Goal: Communication & Community: Connect with others

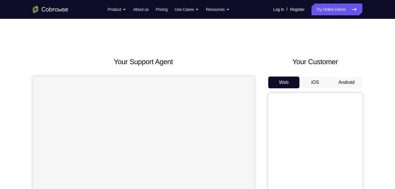
click at [348, 87] on button "Android" at bounding box center [346, 82] width 31 height 12
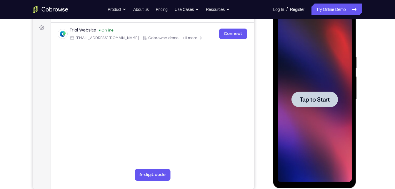
click at [297, 109] on div at bounding box center [314, 99] width 74 height 165
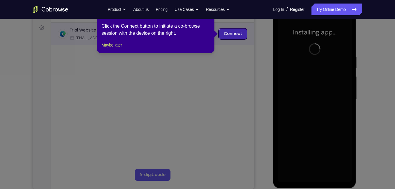
click at [240, 35] on link "Connect" at bounding box center [233, 33] width 28 height 11
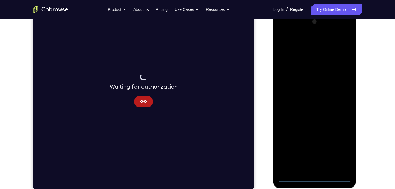
click at [316, 180] on div at bounding box center [314, 99] width 74 height 165
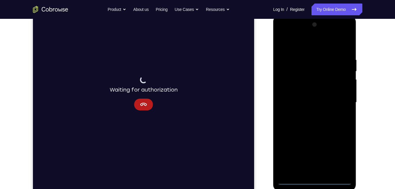
click at [338, 154] on div at bounding box center [314, 102] width 74 height 165
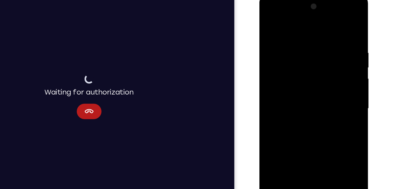
click at [294, 26] on div at bounding box center [301, 81] width 74 height 165
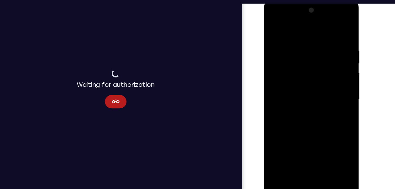
click at [328, 85] on div at bounding box center [305, 86] width 74 height 165
click at [313, 155] on div at bounding box center [305, 86] width 74 height 165
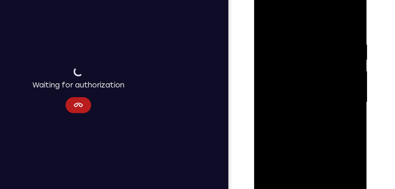
click at [299, 65] on div at bounding box center [295, 71] width 74 height 165
click at [301, 61] on div at bounding box center [295, 71] width 74 height 165
click at [300, 71] on div at bounding box center [295, 71] width 74 height 165
click at [299, 90] on div at bounding box center [295, 71] width 74 height 165
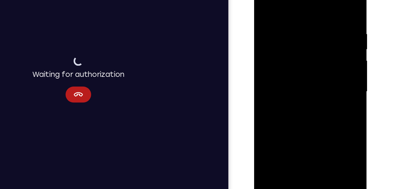
click at [297, 86] on div at bounding box center [295, 61] width 74 height 165
click at [282, 16] on div at bounding box center [295, 61] width 74 height 165
click at [326, 2] on div at bounding box center [295, 61] width 74 height 165
click at [328, 1] on div at bounding box center [295, 61] width 74 height 165
click at [263, 2] on div at bounding box center [295, 61] width 74 height 165
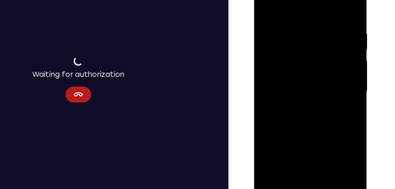
click at [308, 16] on div at bounding box center [295, 61] width 74 height 165
click at [318, 129] on div at bounding box center [295, 61] width 74 height 165
click at [324, 4] on div at bounding box center [295, 61] width 74 height 165
click at [311, 128] on div at bounding box center [295, 61] width 74 height 165
click at [298, 93] on div at bounding box center [295, 61] width 74 height 165
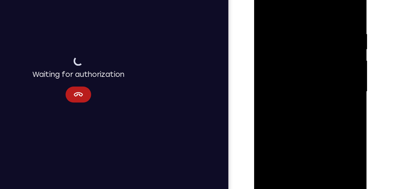
click at [263, 0] on div at bounding box center [295, 61] width 74 height 165
click at [266, 9] on div at bounding box center [295, 61] width 74 height 165
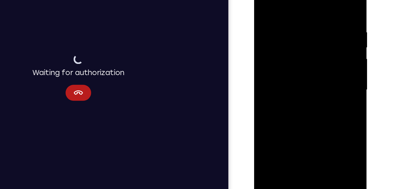
click at [270, 123] on div at bounding box center [295, 58] width 74 height 165
click at [269, 130] on div at bounding box center [295, 58] width 74 height 165
click at [272, 129] on div at bounding box center [295, 58] width 74 height 165
click at [326, 128] on div at bounding box center [295, 58] width 74 height 165
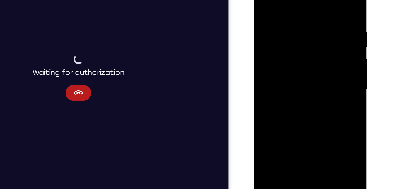
click at [262, 0] on div at bounding box center [295, 58] width 74 height 165
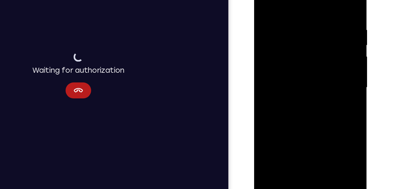
click at [284, 21] on div at bounding box center [295, 56] width 74 height 165
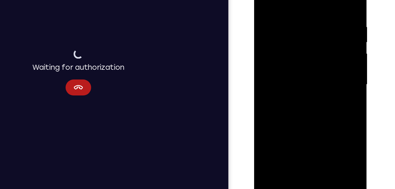
click at [289, 34] on div at bounding box center [295, 54] width 74 height 165
click at [297, 35] on div at bounding box center [295, 54] width 74 height 165
click at [297, 45] on div at bounding box center [295, 54] width 74 height 165
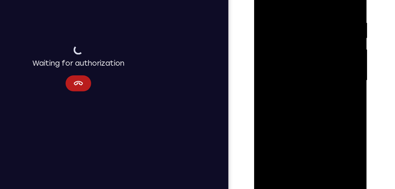
click at [290, 81] on div at bounding box center [295, 49] width 74 height 165
click at [289, 34] on div at bounding box center [295, 49] width 74 height 165
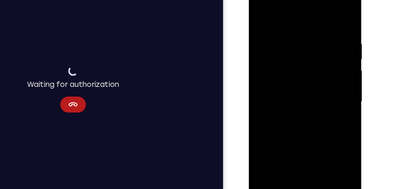
click at [296, 97] on div at bounding box center [290, 71] width 74 height 165
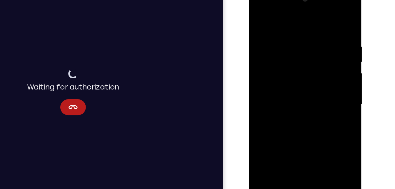
click at [315, 6] on div at bounding box center [290, 73] width 74 height 165
click at [324, 28] on div at bounding box center [290, 73] width 74 height 165
click at [297, 16] on div at bounding box center [290, 73] width 74 height 165
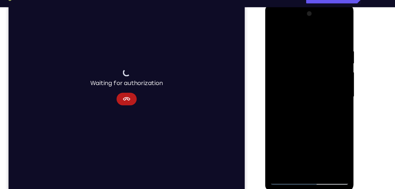
click at [336, 38] on div at bounding box center [306, 90] width 74 height 165
click at [288, 169] on div at bounding box center [306, 90] width 74 height 165
click at [281, 52] on div at bounding box center [306, 90] width 74 height 165
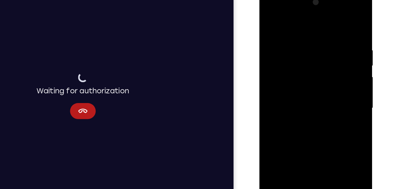
click at [333, 18] on div at bounding box center [301, 76] width 74 height 165
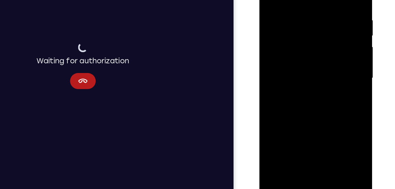
click at [287, 115] on div at bounding box center [301, 46] width 74 height 165
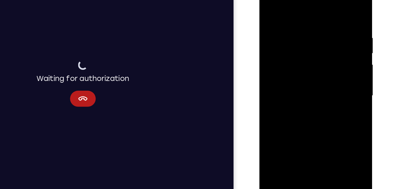
click at [284, 4] on div at bounding box center [301, 64] width 74 height 165
click at [288, 20] on div at bounding box center [301, 64] width 74 height 165
click at [322, 69] on div at bounding box center [301, 64] width 74 height 165
click at [271, 98] on div at bounding box center [301, 64] width 74 height 165
click at [330, 9] on div at bounding box center [301, 64] width 74 height 165
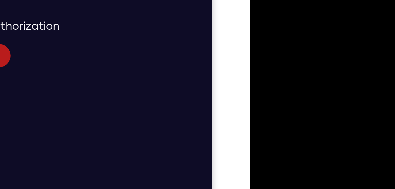
drag, startPoint x: 276, startPoint y: -38, endPoint x: 277, endPoint y: 18, distance: 56.7
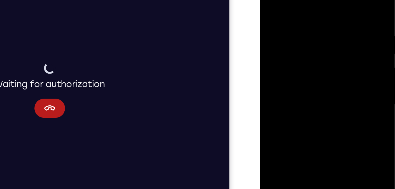
click at [290, 13] on div at bounding box center [301, 50] width 74 height 165
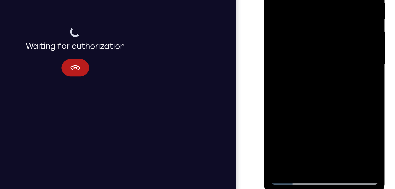
click at [291, 95] on div at bounding box center [305, 25] width 74 height 165
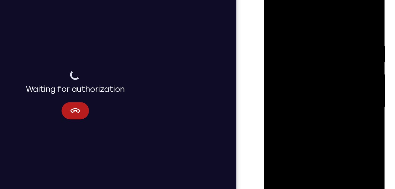
click at [291, 8] on div at bounding box center [305, 68] width 74 height 165
click at [277, 40] on div at bounding box center [305, 68] width 74 height 165
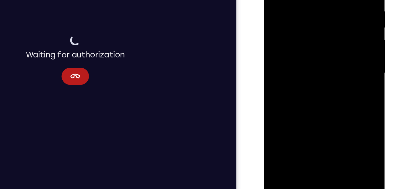
click at [318, 105] on div at bounding box center [305, 34] width 74 height 165
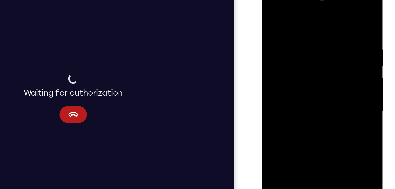
click at [274, 13] on div at bounding box center [303, 72] width 74 height 165
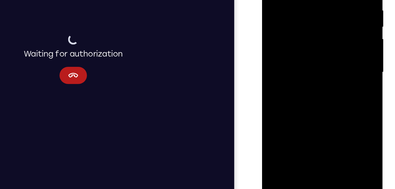
click at [291, 101] on div at bounding box center [303, 33] width 74 height 165
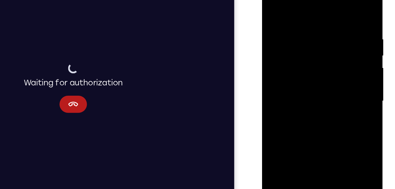
click at [281, 15] on div at bounding box center [303, 61] width 74 height 165
